Goal: Information Seeking & Learning: Learn about a topic

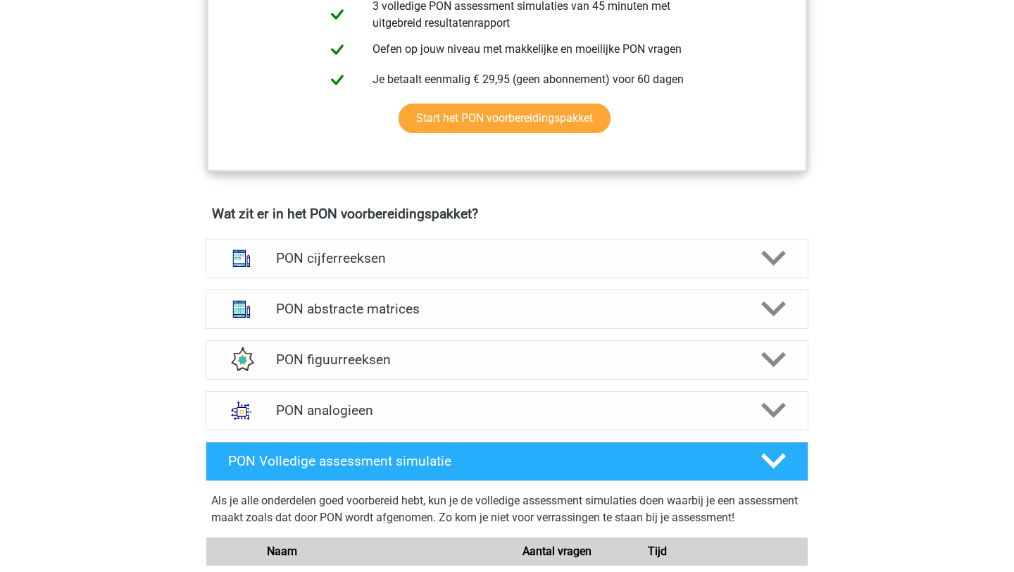
scroll to position [830, 0]
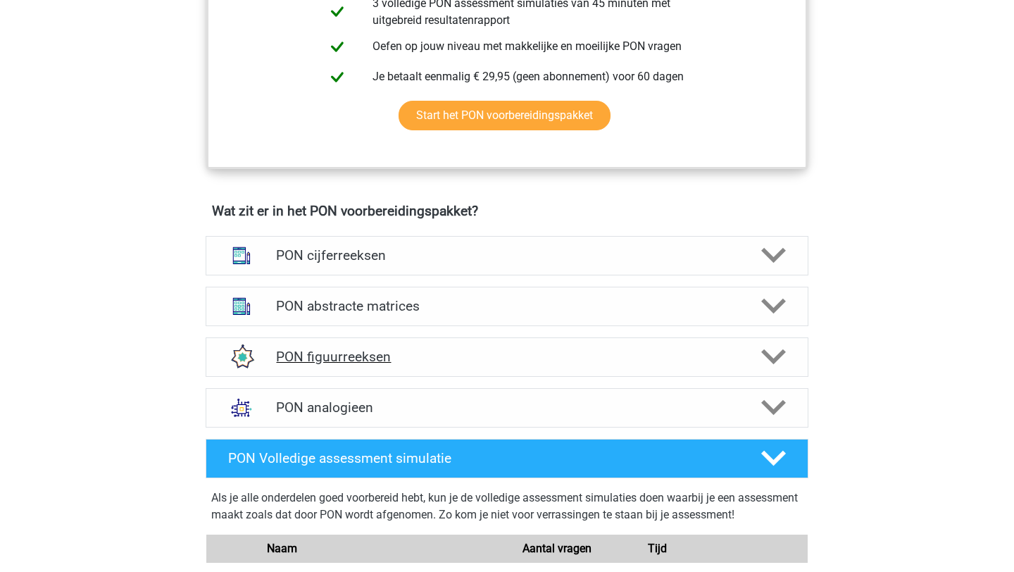
click at [621, 349] on h4 "PON figuurreeksen" at bounding box center [506, 357] width 461 height 16
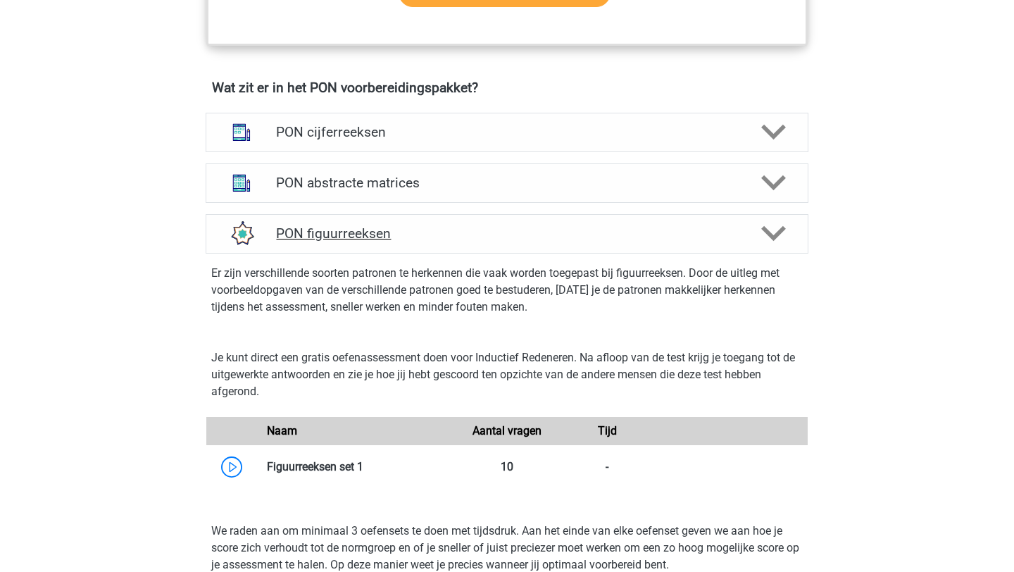
scroll to position [1194, 0]
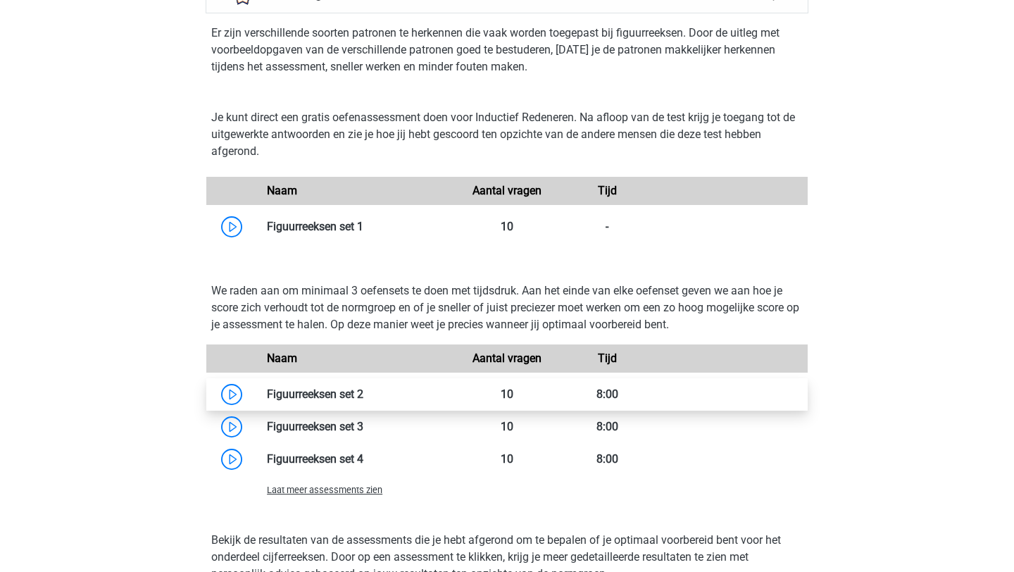
click at [363, 396] on link at bounding box center [363, 393] width 0 height 13
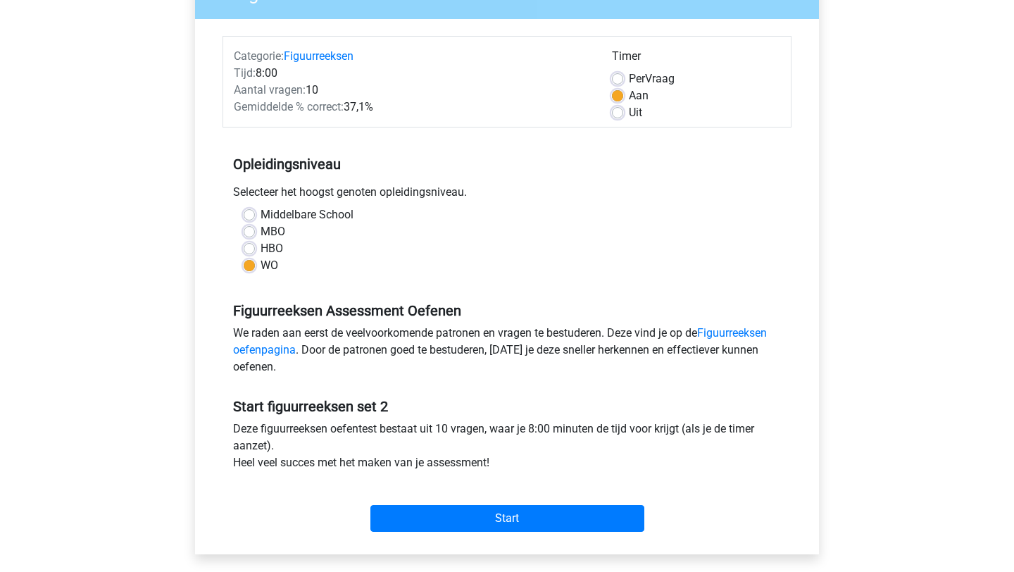
scroll to position [149, 0]
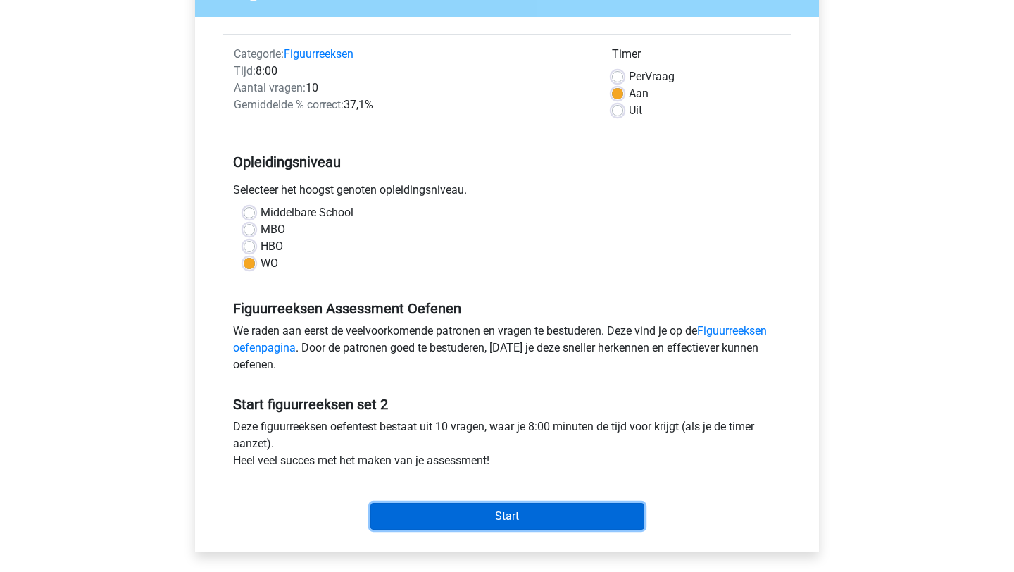
click at [418, 520] on input "Start" at bounding box center [507, 516] width 274 height 27
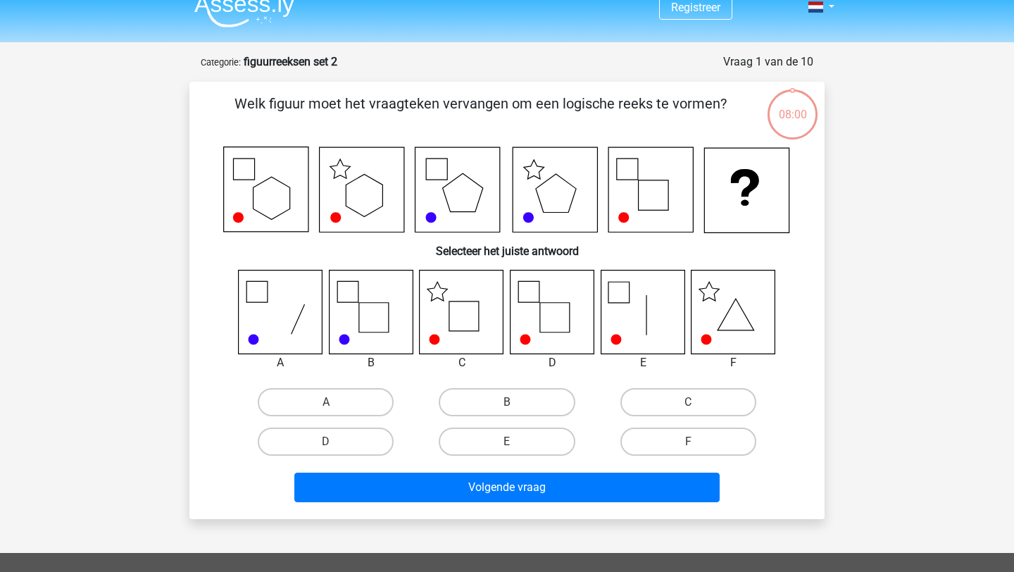
scroll to position [20, 0]
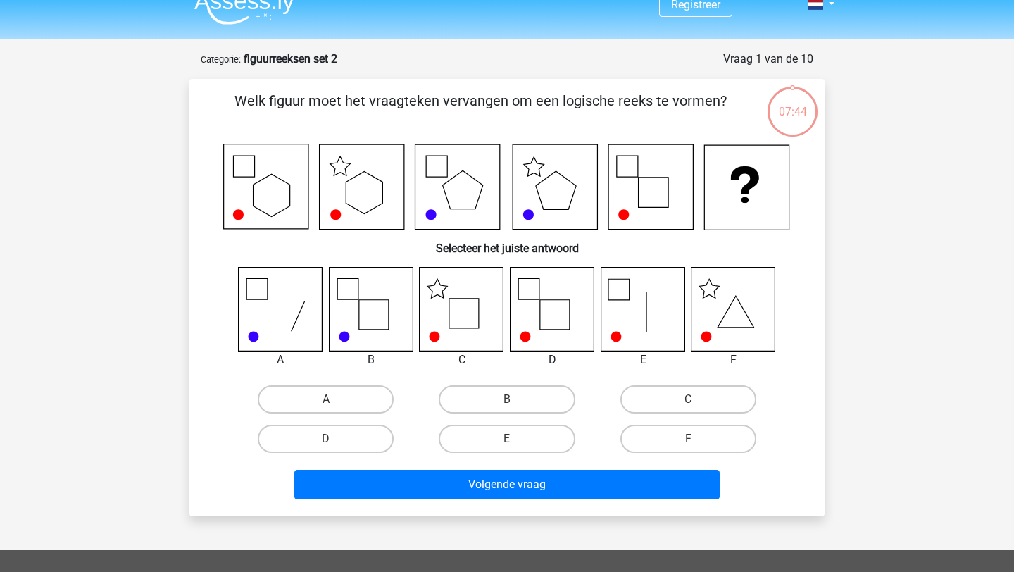
click at [546, 325] on icon at bounding box center [553, 309] width 84 height 84
click at [371, 437] on label "D" at bounding box center [326, 439] width 136 height 28
click at [335, 439] on input "D" at bounding box center [330, 443] width 9 height 9
radio input "true"
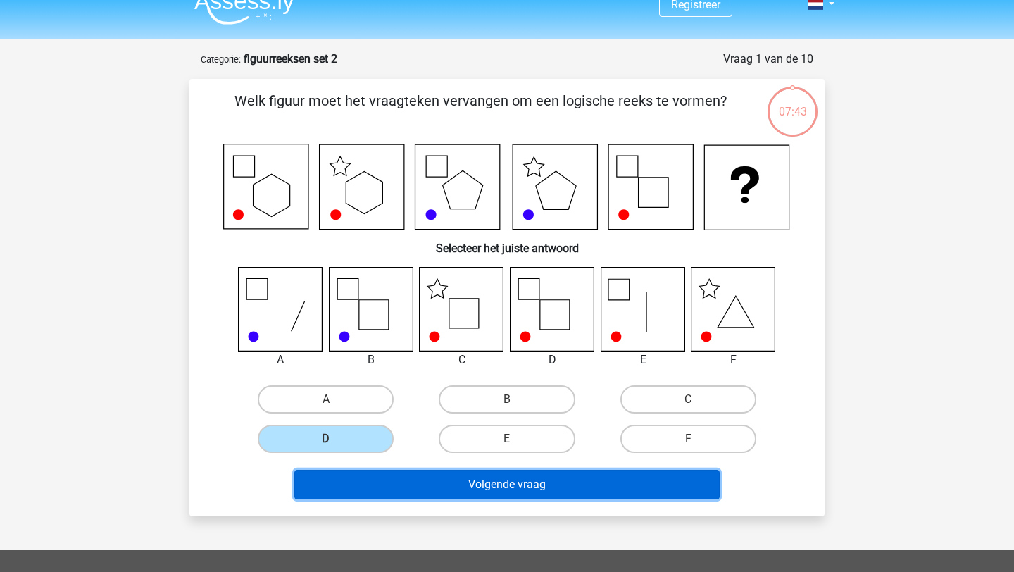
click at [406, 481] on button "Volgende vraag" at bounding box center [507, 485] width 426 height 30
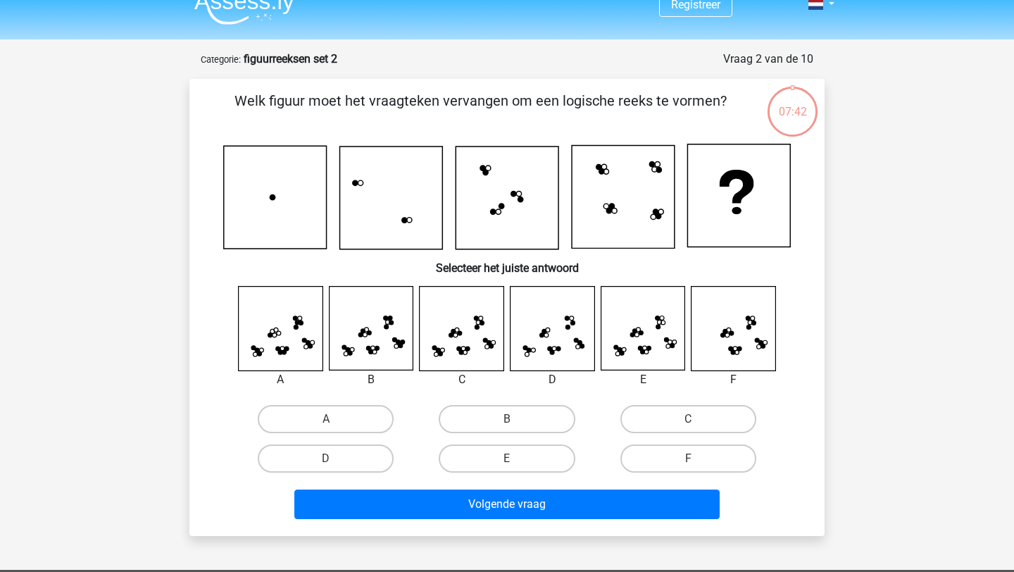
scroll to position [70, 0]
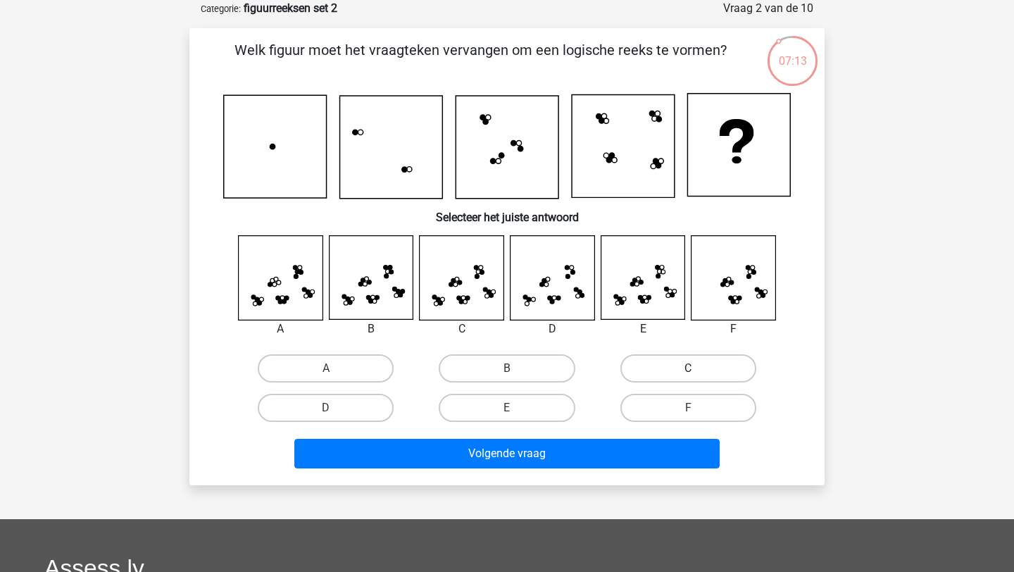
click at [675, 365] on label "C" at bounding box center [688, 368] width 136 height 28
click at [688, 368] on input "C" at bounding box center [692, 372] width 9 height 9
radio input "true"
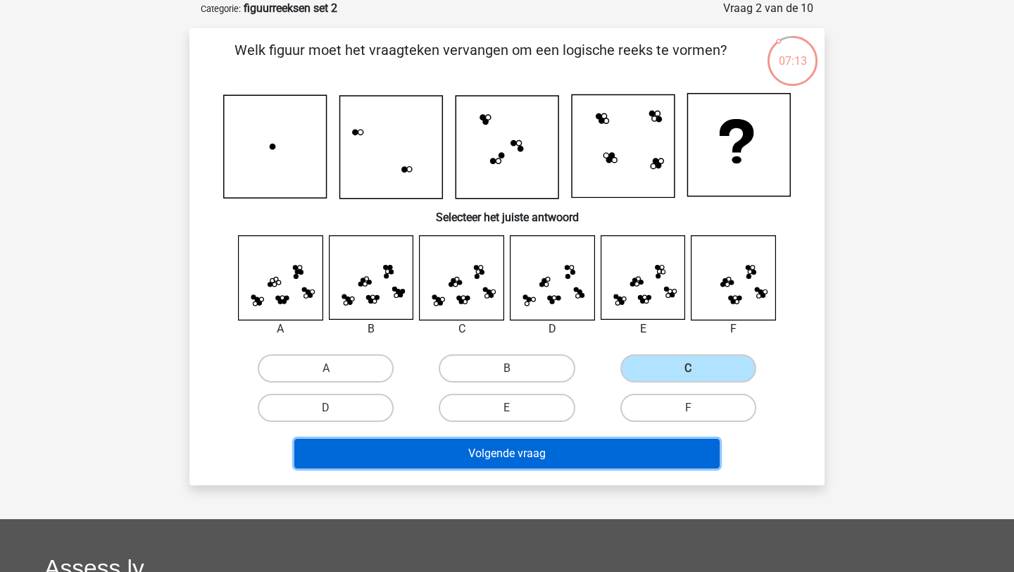
click at [602, 450] on button "Volgende vraag" at bounding box center [507, 454] width 426 height 30
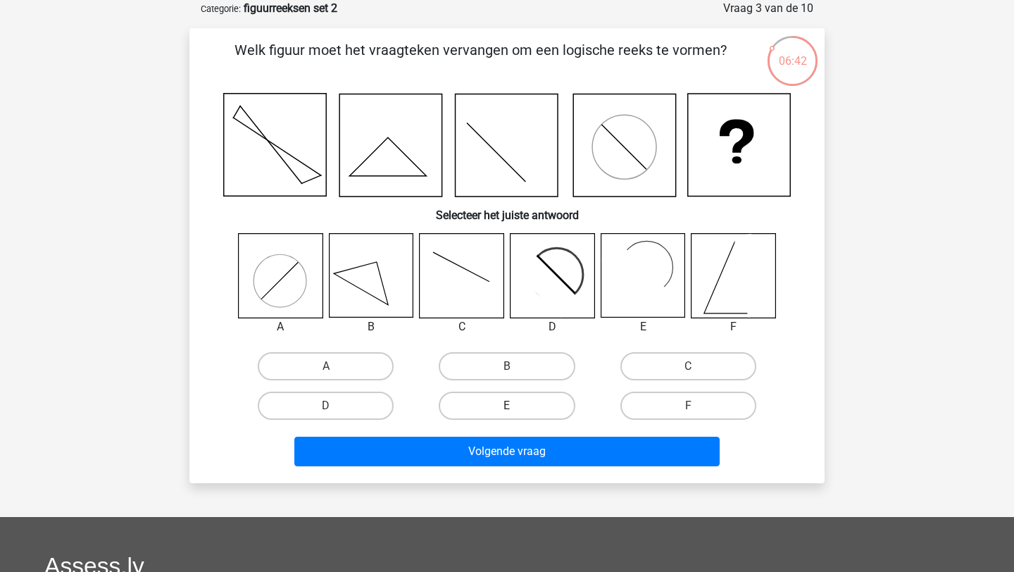
click at [511, 418] on label "E" at bounding box center [507, 406] width 136 height 28
click at [511, 415] on input "E" at bounding box center [511, 410] width 9 height 9
radio input "true"
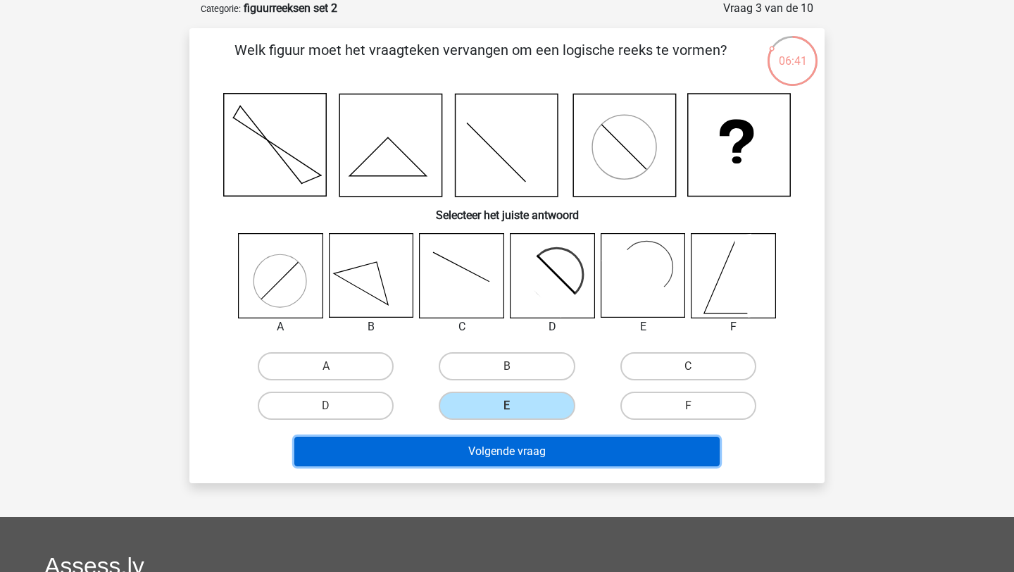
click at [539, 456] on button "Volgende vraag" at bounding box center [507, 452] width 426 height 30
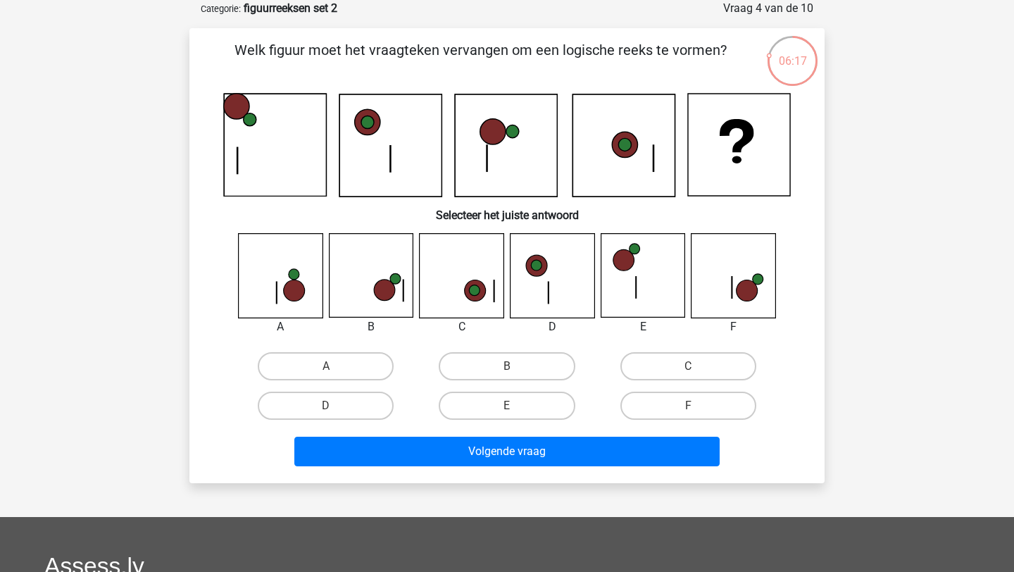
click at [744, 308] on icon at bounding box center [734, 276] width 84 height 84
click at [683, 401] on label "F" at bounding box center [688, 406] width 136 height 28
click at [688, 406] on input "F" at bounding box center [692, 410] width 9 height 9
radio input "true"
click at [613, 467] on div "Volgende vraag" at bounding box center [507, 454] width 544 height 35
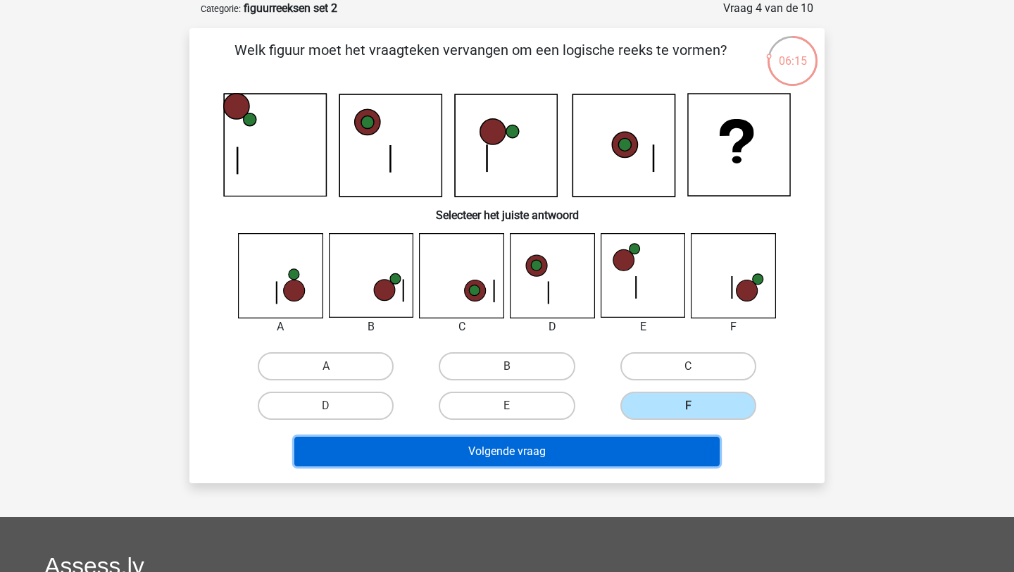
click at [599, 458] on button "Volgende vraag" at bounding box center [507, 452] width 426 height 30
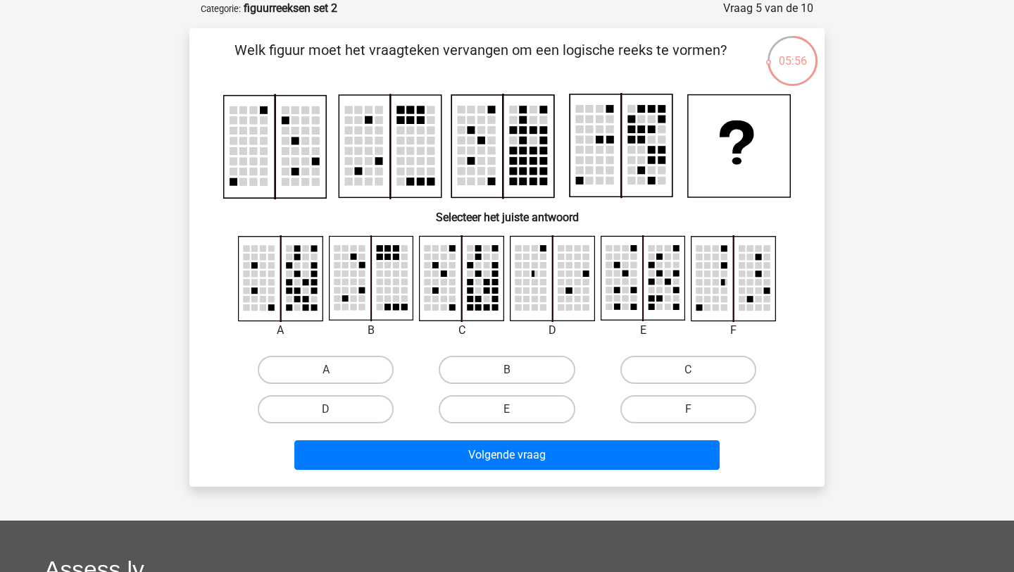
click at [478, 289] on rect at bounding box center [478, 290] width 6 height 6
click at [353, 365] on label "A" at bounding box center [326, 370] width 136 height 28
click at [335, 370] on input "A" at bounding box center [330, 374] width 9 height 9
radio input "true"
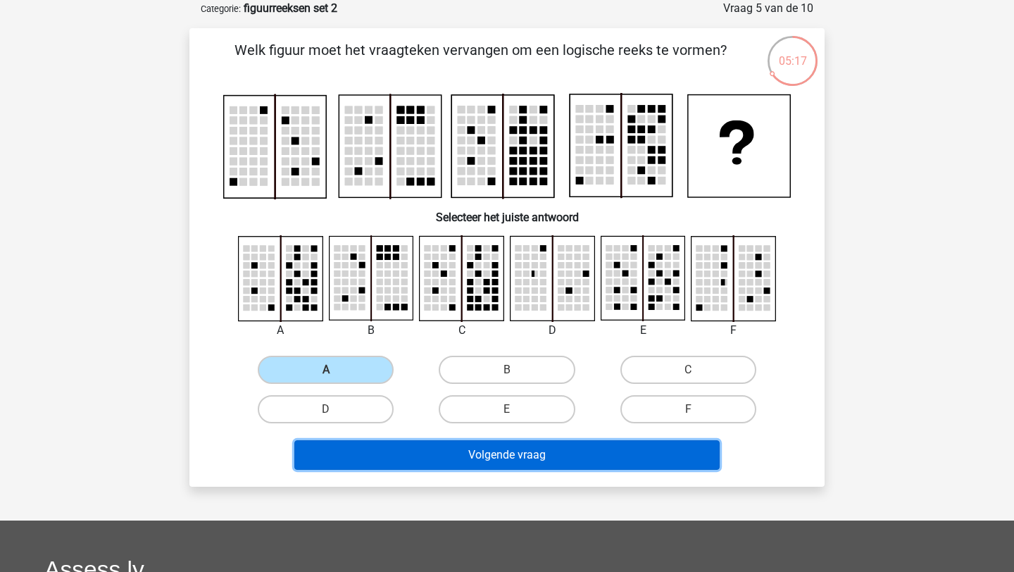
click at [405, 454] on button "Volgende vraag" at bounding box center [507, 455] width 426 height 30
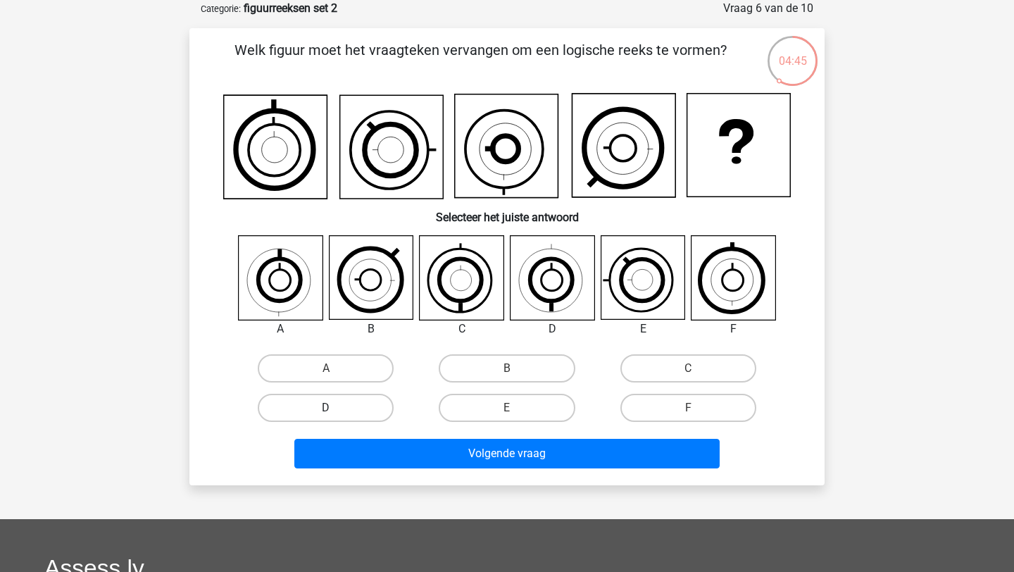
click at [358, 406] on label "D" at bounding box center [326, 408] width 136 height 28
click at [335, 408] on input "D" at bounding box center [330, 412] width 9 height 9
radio input "true"
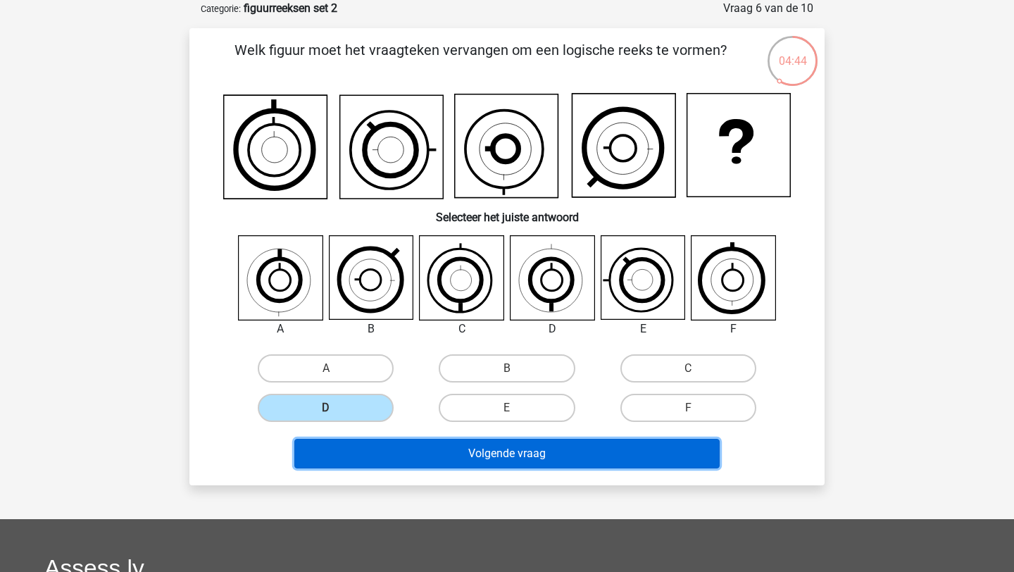
click at [401, 442] on button "Volgende vraag" at bounding box center [507, 454] width 426 height 30
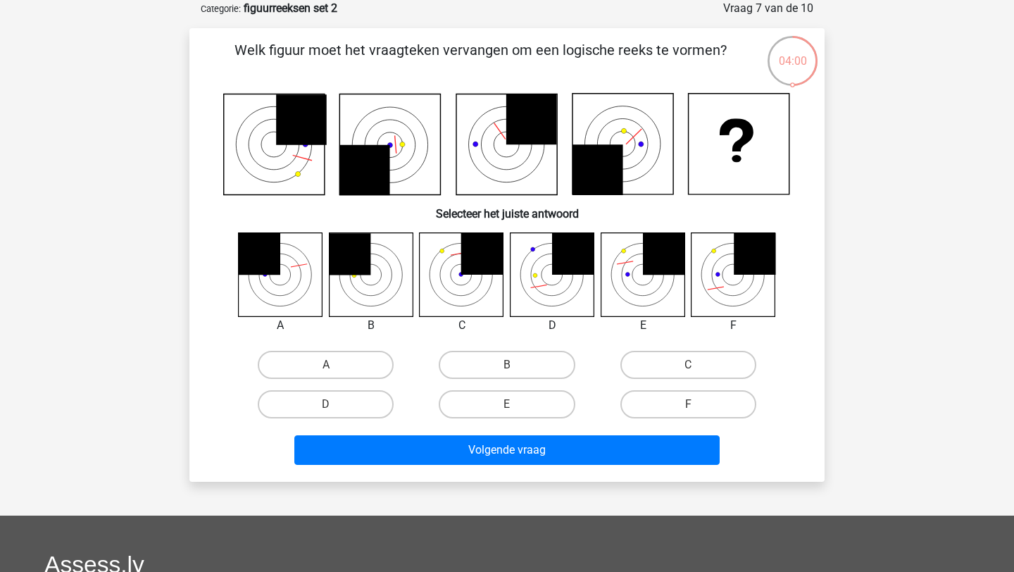
click at [679, 289] on icon at bounding box center [643, 274] width 84 height 84
click at [532, 407] on label "E" at bounding box center [507, 404] width 136 height 28
click at [516, 407] on input "E" at bounding box center [511, 408] width 9 height 9
radio input "true"
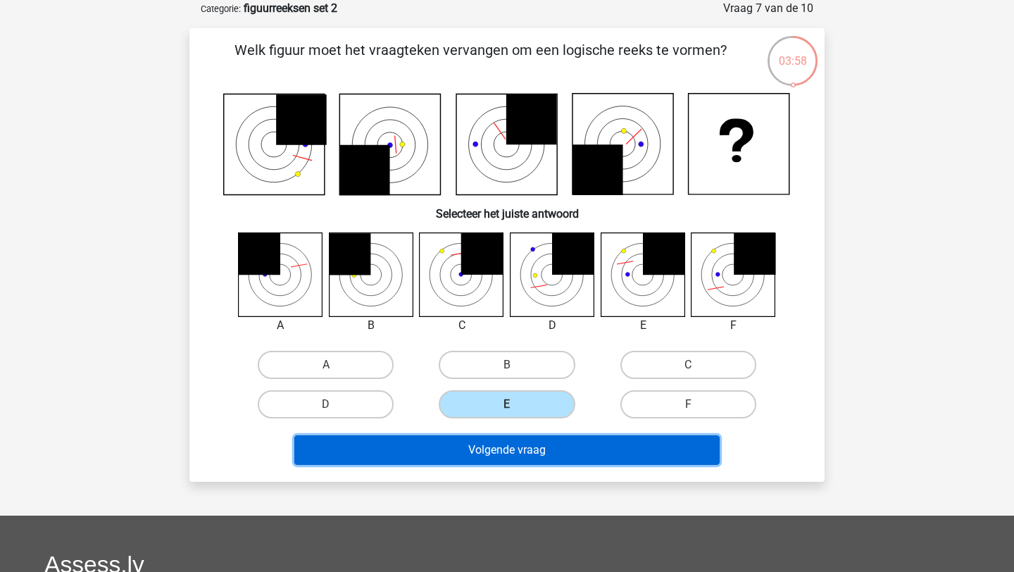
click at [529, 450] on button "Volgende vraag" at bounding box center [507, 450] width 426 height 30
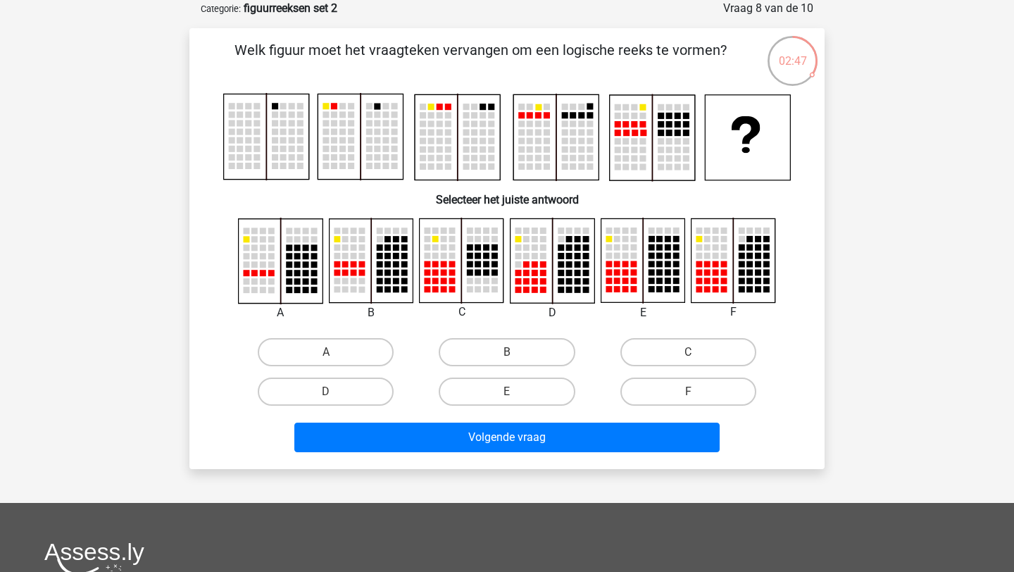
click at [612, 268] on rect at bounding box center [643, 260] width 84 height 84
click at [520, 390] on label "E" at bounding box center [507, 391] width 136 height 28
click at [516, 392] on input "E" at bounding box center [511, 396] width 9 height 9
radio input "true"
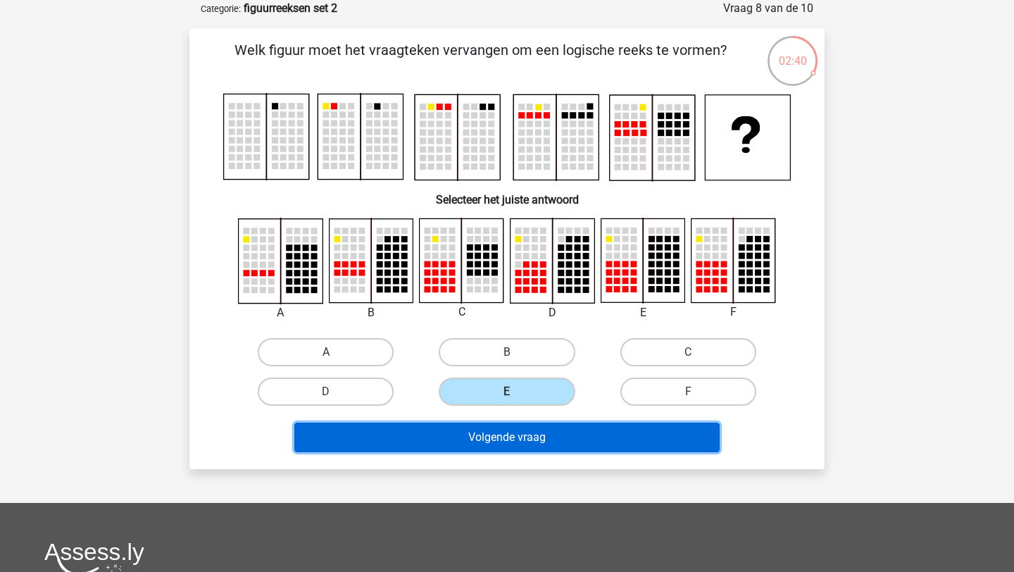
click at [530, 444] on button "Volgende vraag" at bounding box center [507, 438] width 426 height 30
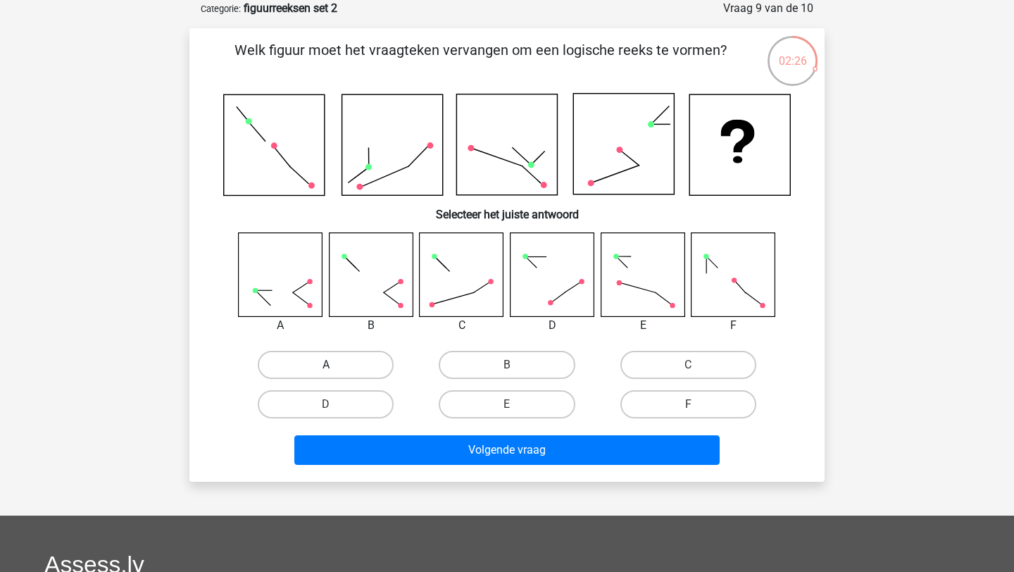
click at [371, 361] on label "A" at bounding box center [326, 365] width 136 height 28
click at [335, 365] on input "A" at bounding box center [330, 369] width 9 height 9
radio input "true"
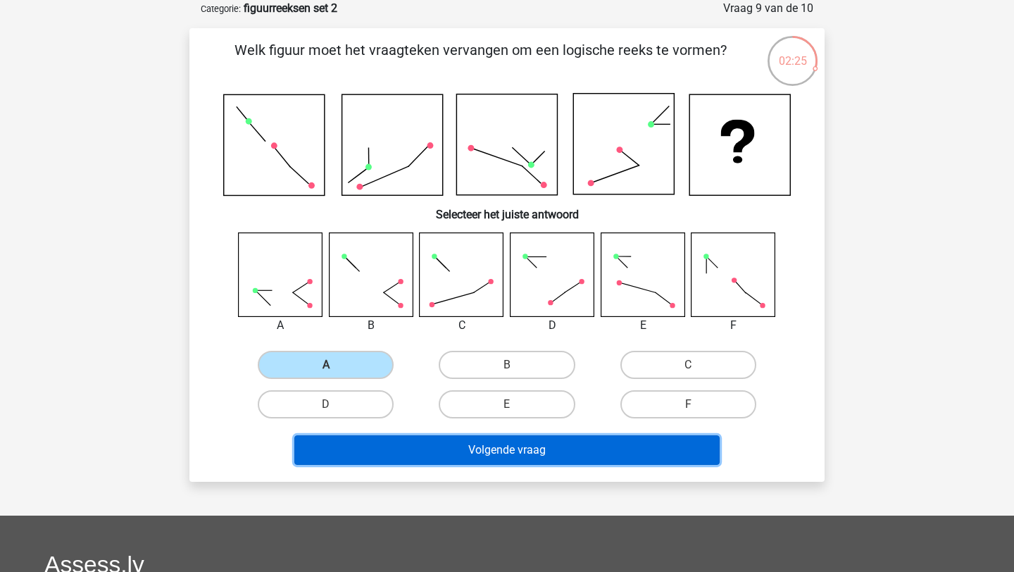
click at [423, 449] on button "Volgende vraag" at bounding box center [507, 450] width 426 height 30
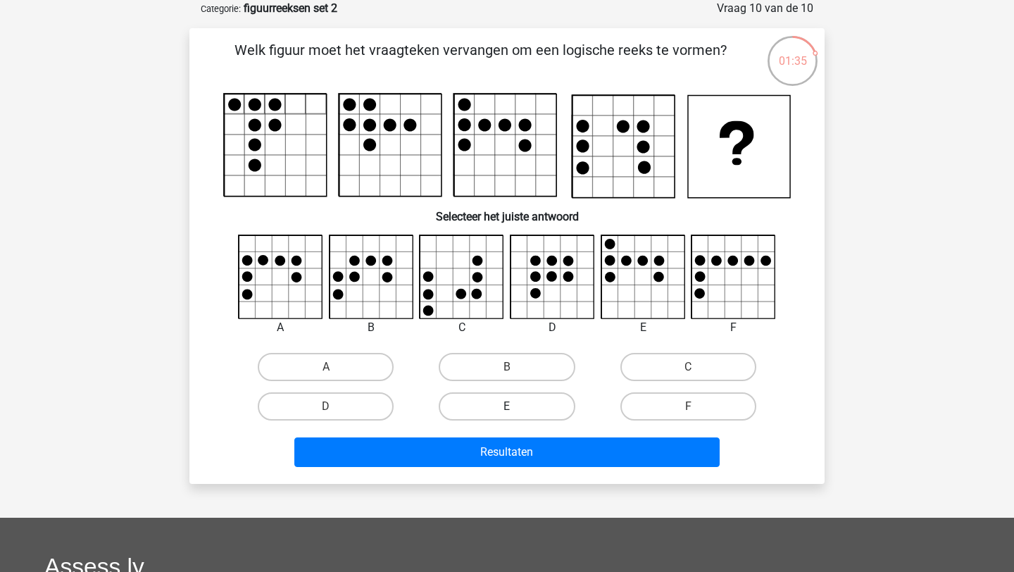
click at [504, 413] on label "E" at bounding box center [507, 406] width 136 height 28
click at [507, 413] on input "E" at bounding box center [511, 410] width 9 height 9
radio input "true"
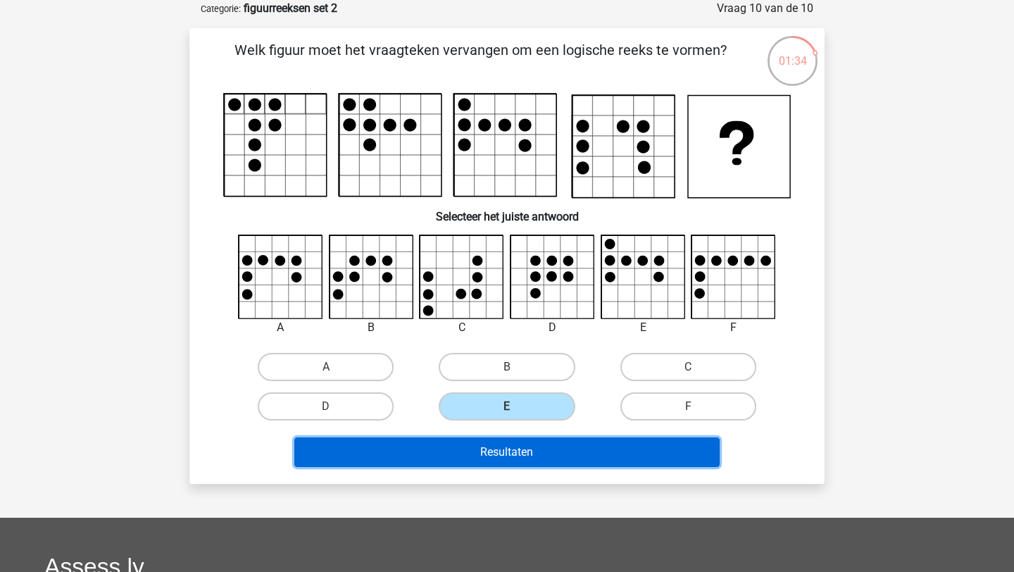
click at [515, 456] on button "Resultaten" at bounding box center [507, 452] width 426 height 30
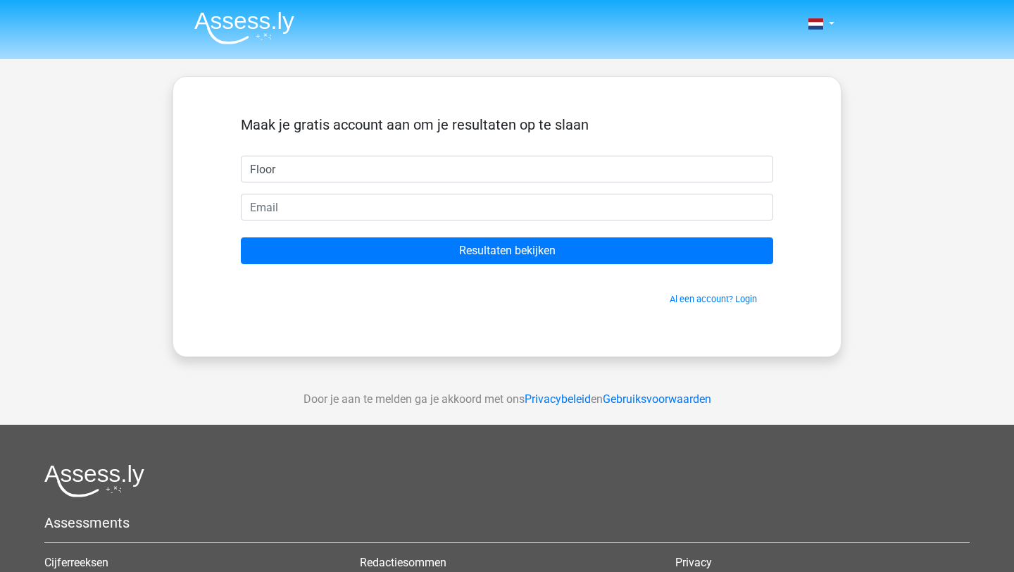
type input "Floor"
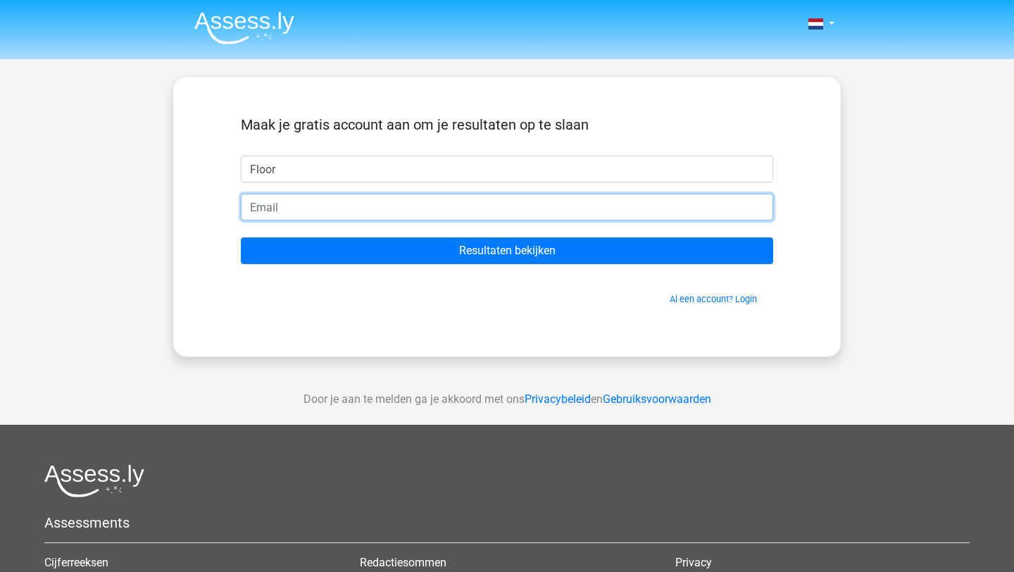
click at [601, 204] on input "email" at bounding box center [507, 207] width 532 height 27
type input "floor.vogels1@gmail.com"
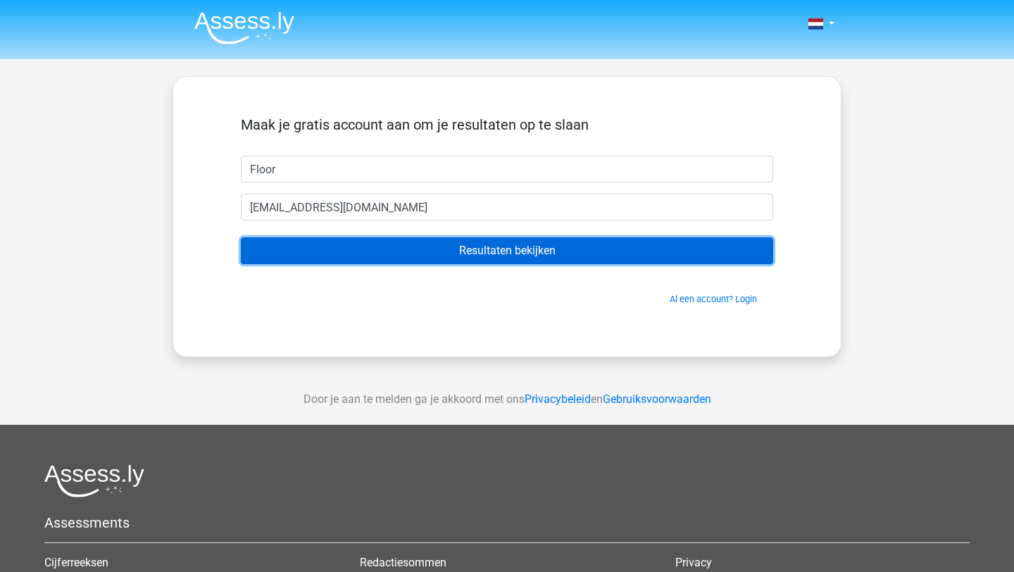
click at [468, 255] on input "Resultaten bekijken" at bounding box center [507, 250] width 532 height 27
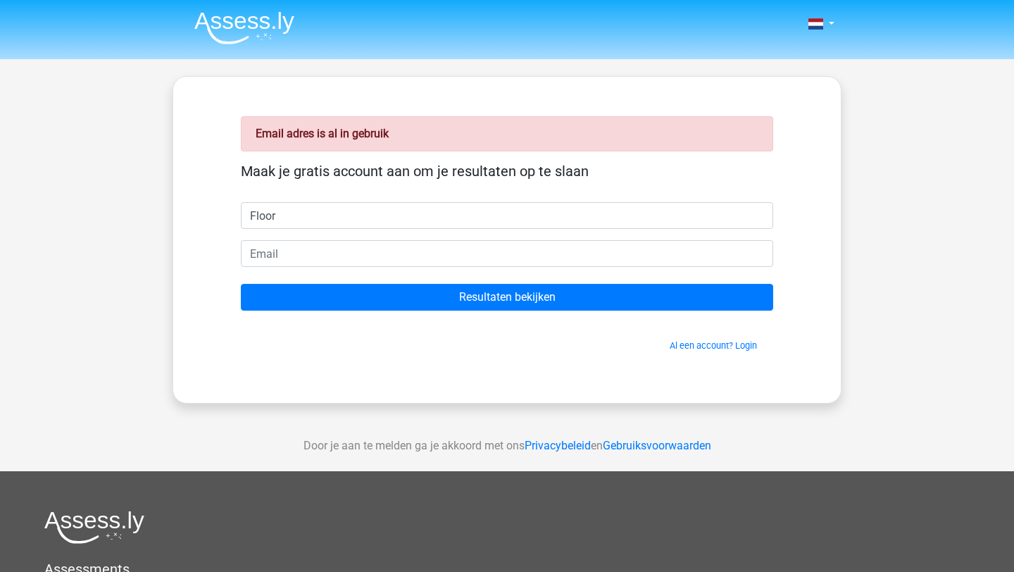
type input "Floor"
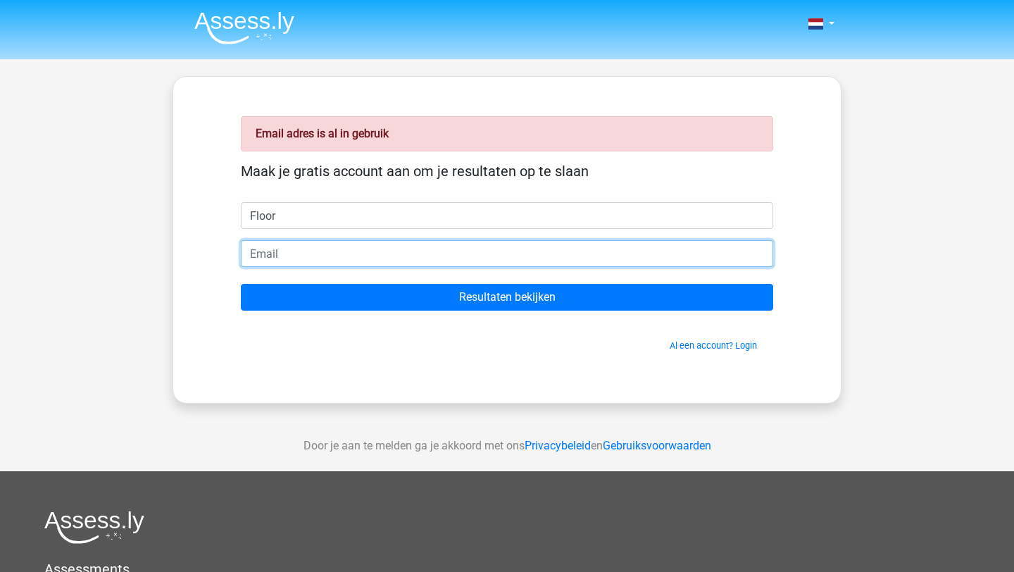
click at [393, 253] on input "email" at bounding box center [507, 253] width 532 height 27
type input "[EMAIL_ADDRESS][DOMAIN_NAME]"
click at [241, 284] on input "Resultaten bekijken" at bounding box center [507, 297] width 532 height 27
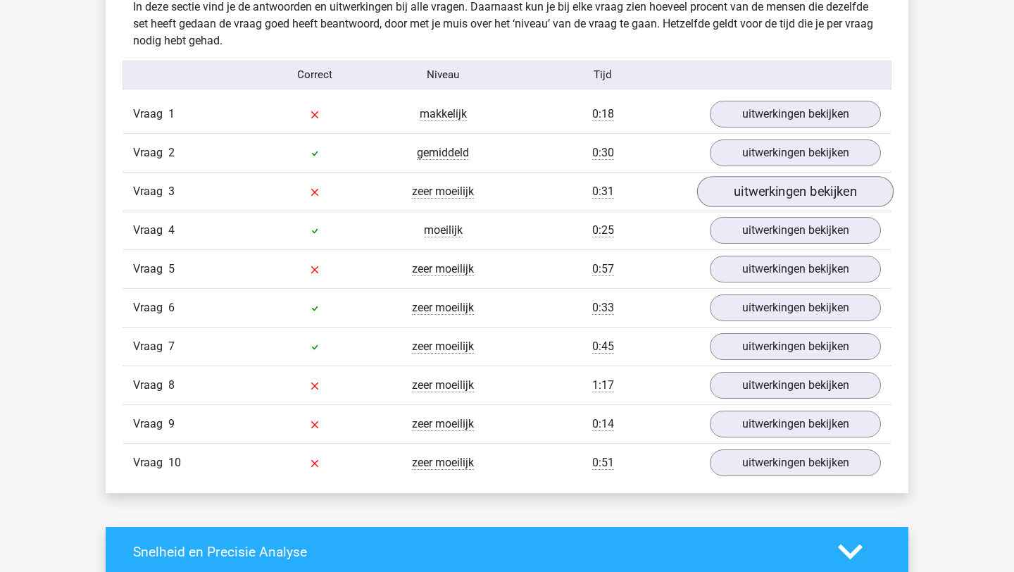
scroll to position [1121, 0]
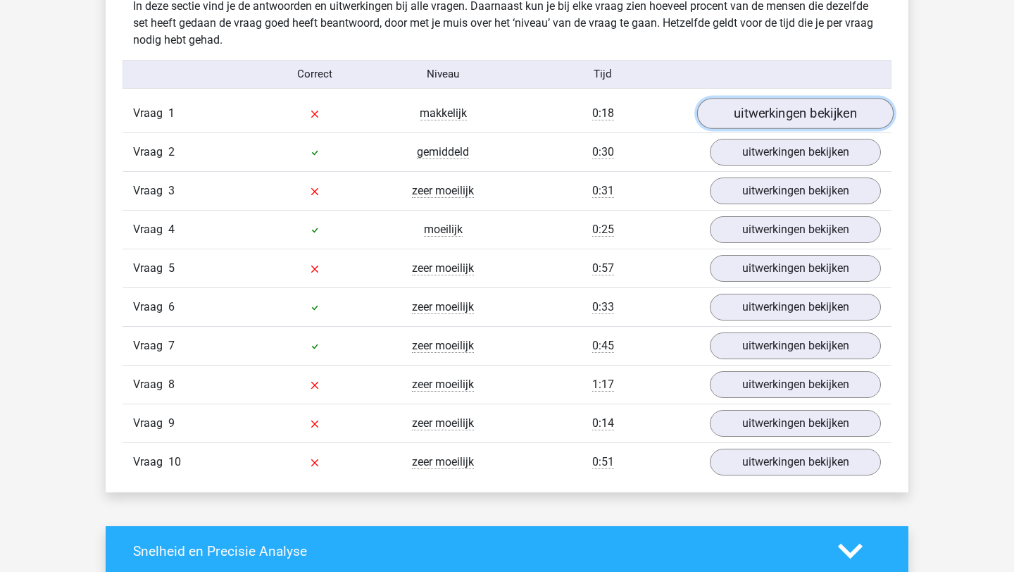
click at [818, 122] on link "uitwerkingen bekijken" at bounding box center [795, 113] width 196 height 31
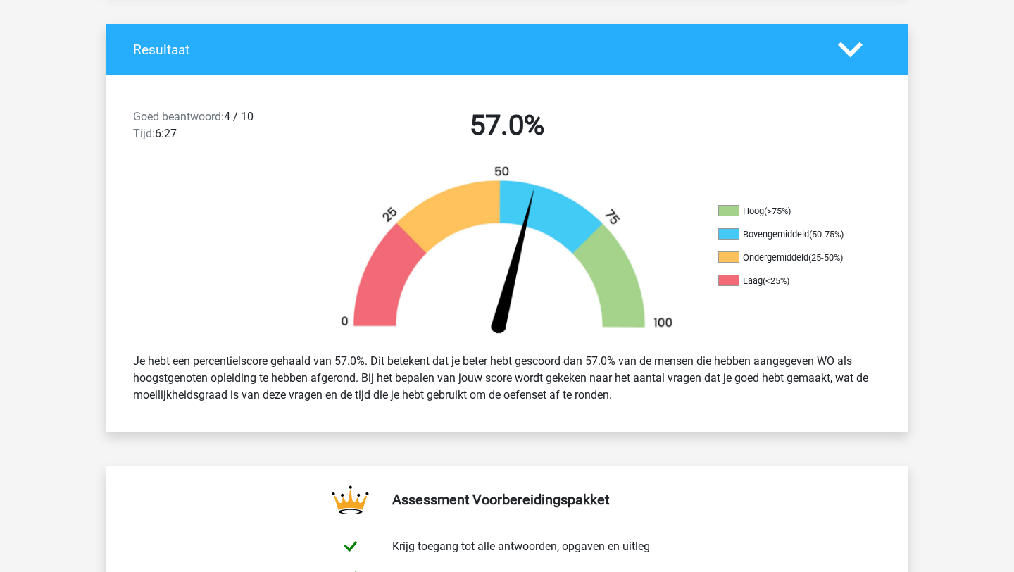
scroll to position [62, 0]
